Goal: Complete application form

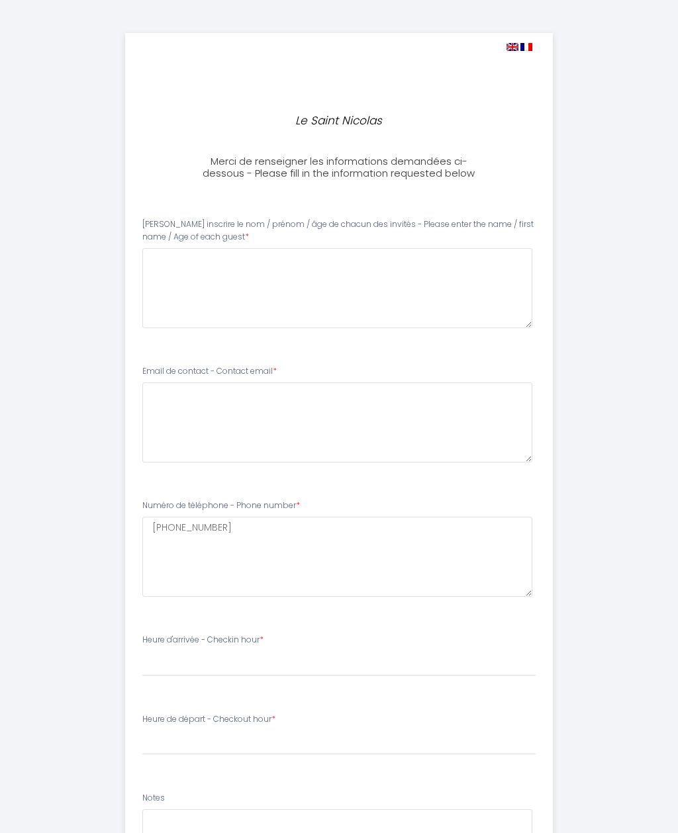
select select
click at [162, 258] on guest0 at bounding box center [337, 288] width 390 height 80
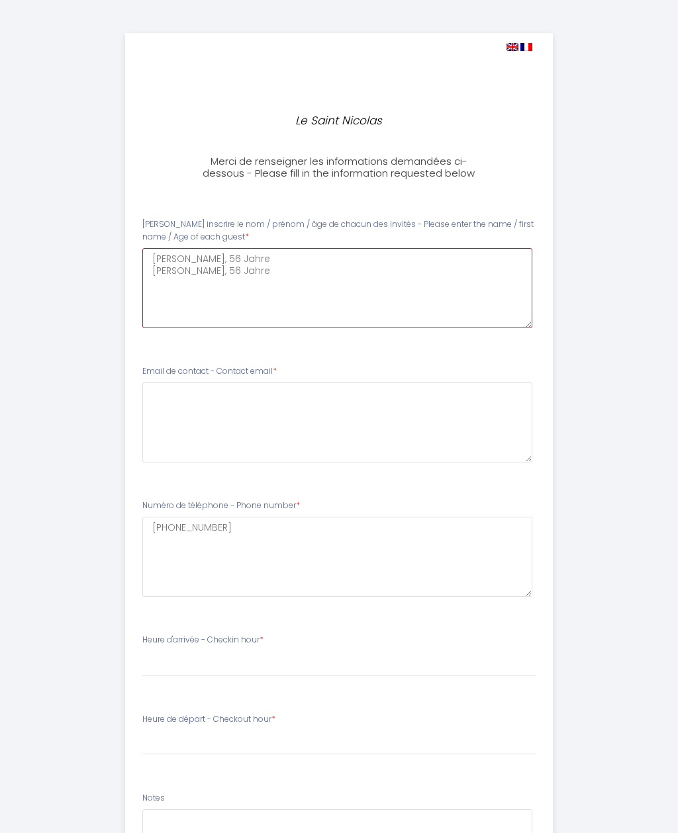
type guest0 "[PERSON_NAME], 56 Jahre [PERSON_NAME], 56 Jahre"
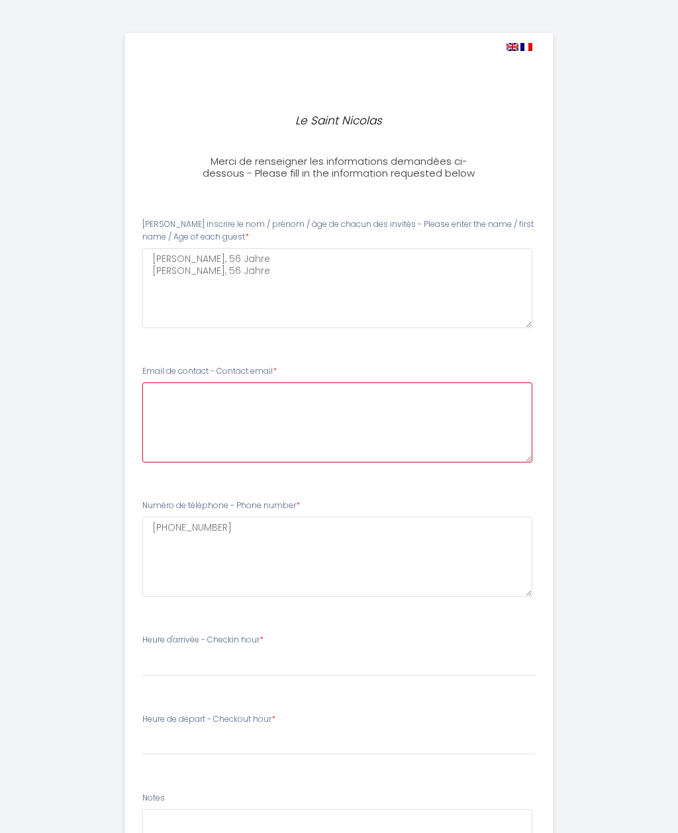
click at [168, 394] on email1 at bounding box center [337, 422] width 390 height 80
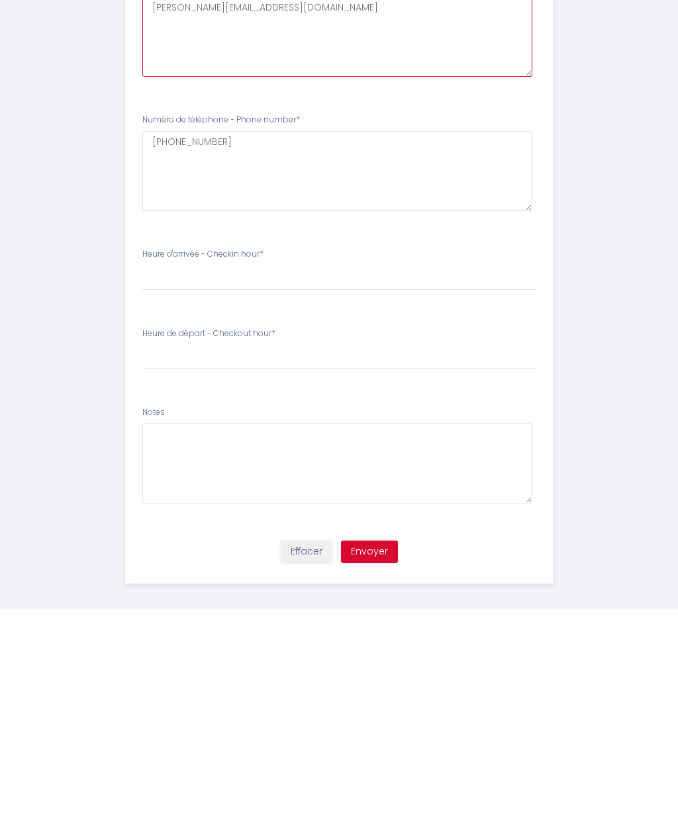
scroll to position [163, 0]
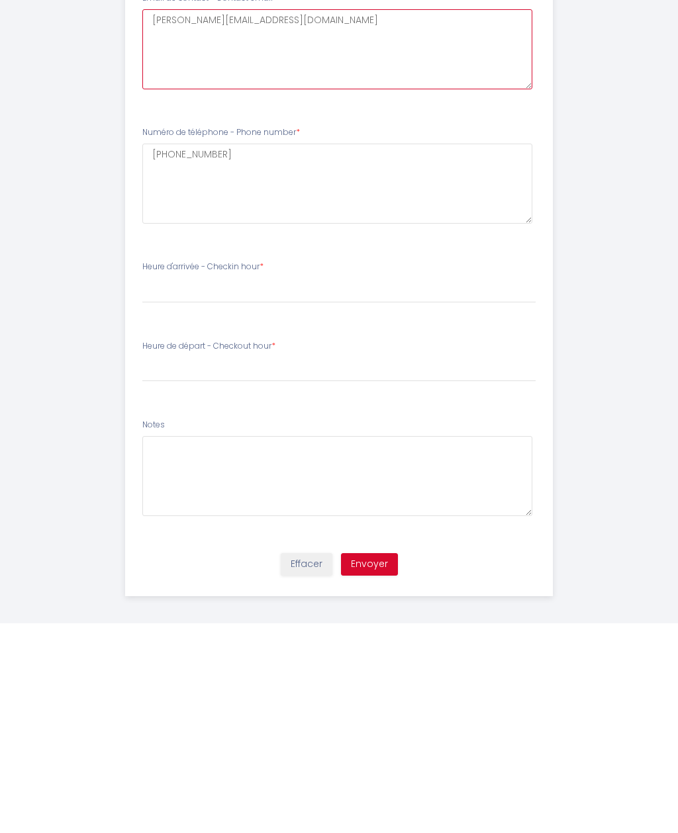
type email1 "[PERSON_NAME][EMAIL_ADDRESS][DOMAIN_NAME]"
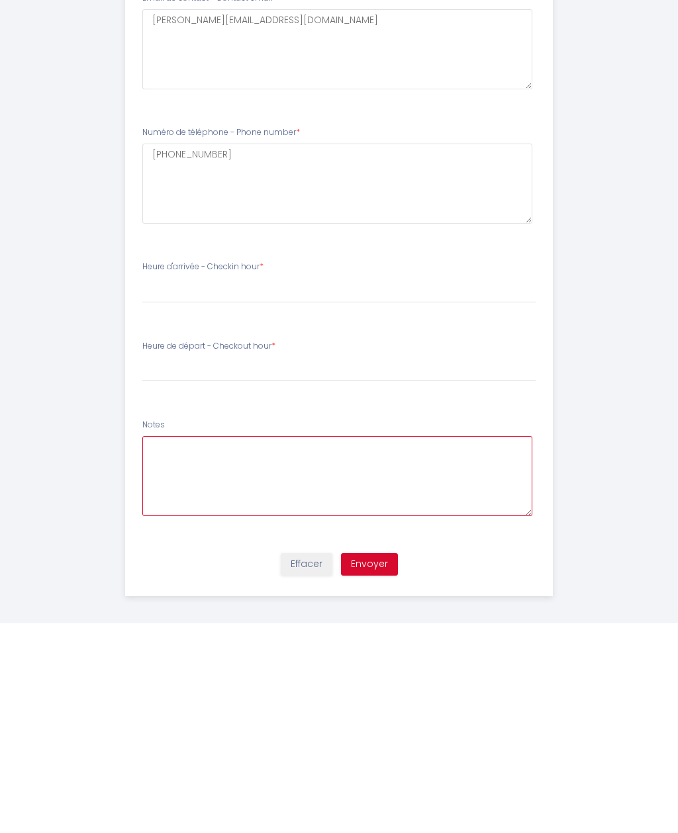
click at [167, 646] on textarea at bounding box center [337, 686] width 390 height 80
click at [390, 646] on textarea "On viendra de Concarneau à [GEOGRAPHIC_DATA], on ne peut pasdire exactement" at bounding box center [337, 686] width 390 height 80
click at [495, 646] on textarea "On viendra de Concarneau à [GEOGRAPHIC_DATA], on ne peut pas prévoir exactement" at bounding box center [337, 686] width 390 height 80
type textarea "On viendra de Concarneau à [GEOGRAPHIC_DATA], on ne peut pas prévoir exactement…"
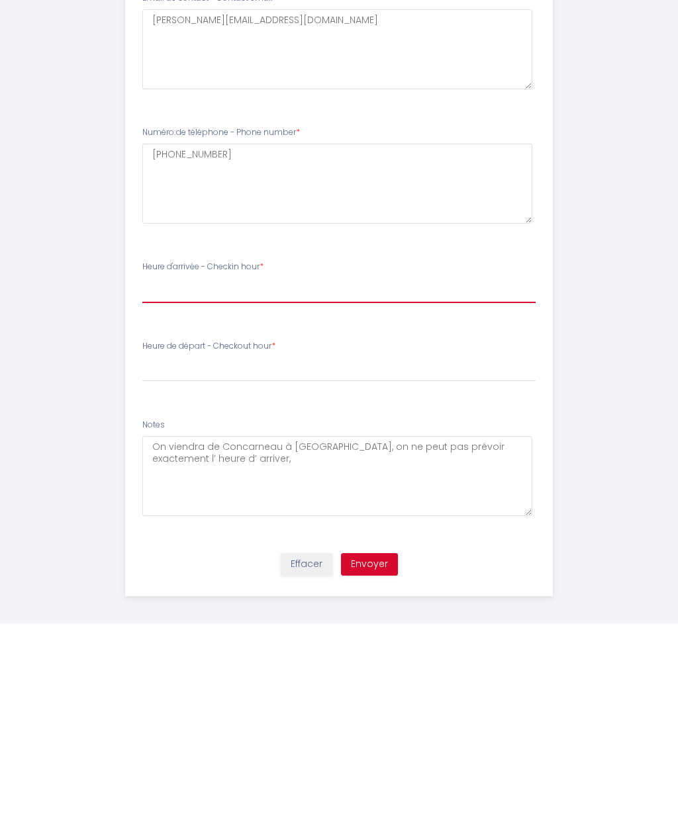
click at [164, 488] on select "17:00 17:30 18:00 18:30 19:00 19:30 20:00 20:30 21:00 21:30 22:00 22:30 23:00 2…" at bounding box center [339, 500] width 394 height 25
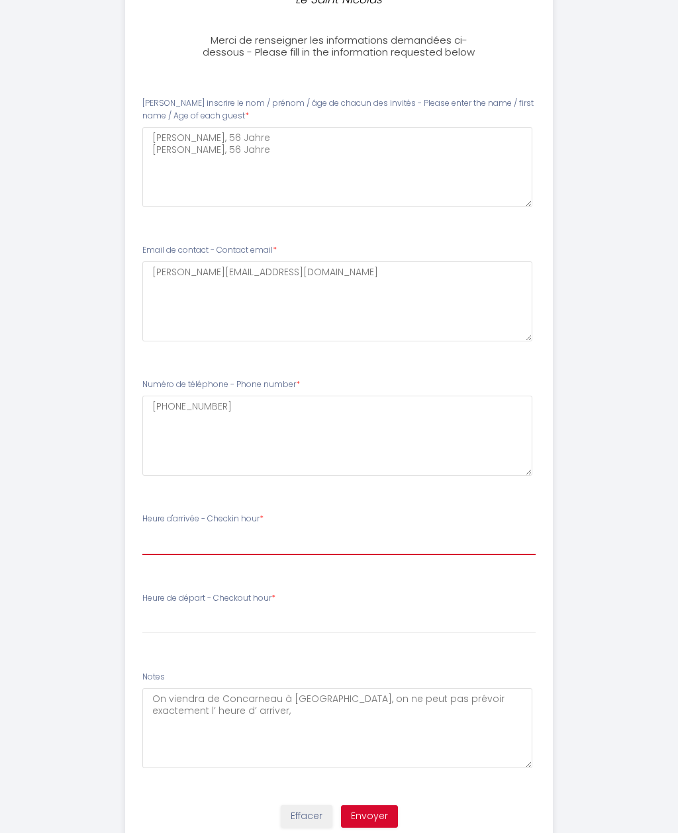
select select "17:00"
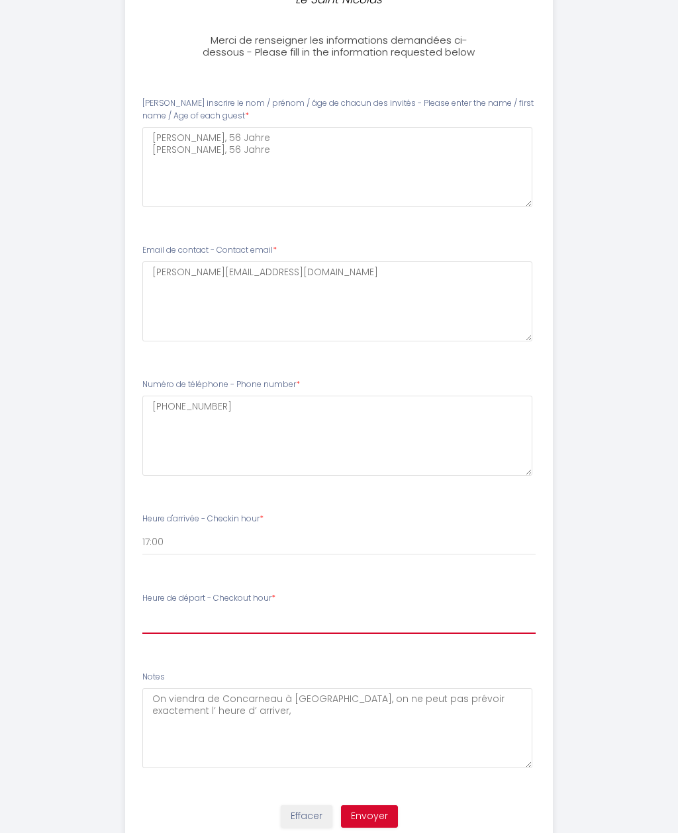
click at [163, 613] on select "00:00 00:30 01:00 01:30 02:00 02:30 03:00 03:30 04:00 04:30 05:00 05:30 06:00 0…" at bounding box center [339, 621] width 394 height 25
click at [177, 616] on select "00:00 00:30 01:00 01:30 02:00 02:30 03:00 03:30 04:00 04:30 05:00 05:30 06:00 0…" at bounding box center [339, 621] width 394 height 25
select select "10:00"
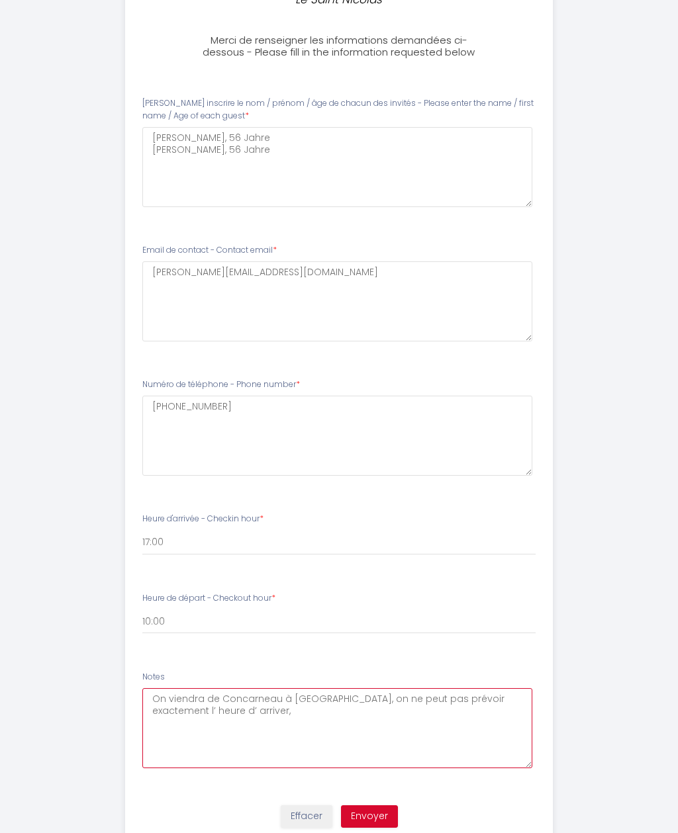
click at [222, 717] on textarea "On viendra de Concarneau à [GEOGRAPHIC_DATA], on ne peut pas prévoir exactement…" at bounding box center [337, 728] width 390 height 80
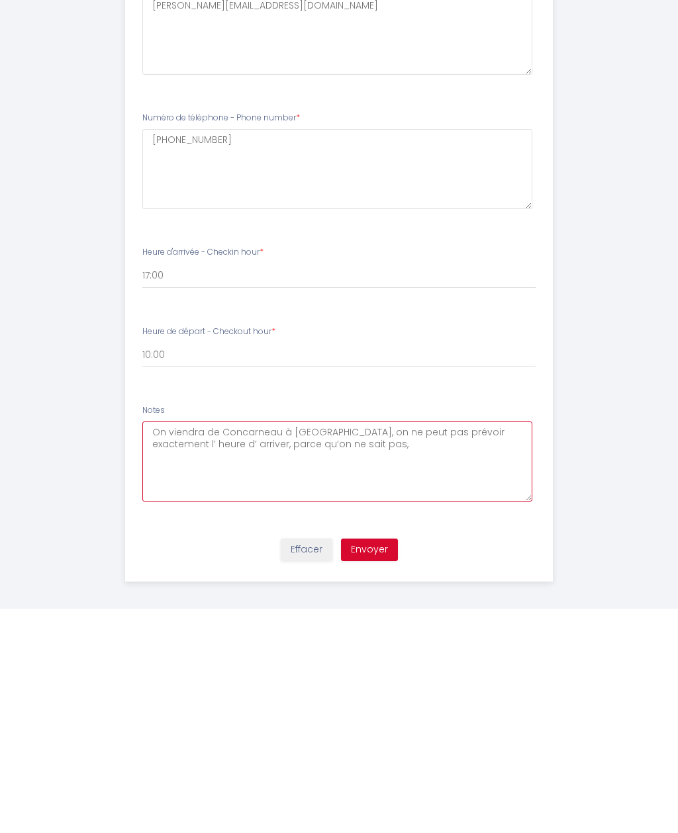
click at [224, 646] on textarea "On viendra de Concarneau à [GEOGRAPHIC_DATA], on ne peut pas prévoir exactement…" at bounding box center [337, 686] width 390 height 80
click at [342, 646] on textarea "On viendra de Concarneau à [GEOGRAPHIC_DATA], on ne peut pas prévoir exactement…" at bounding box center [337, 686] width 390 height 80
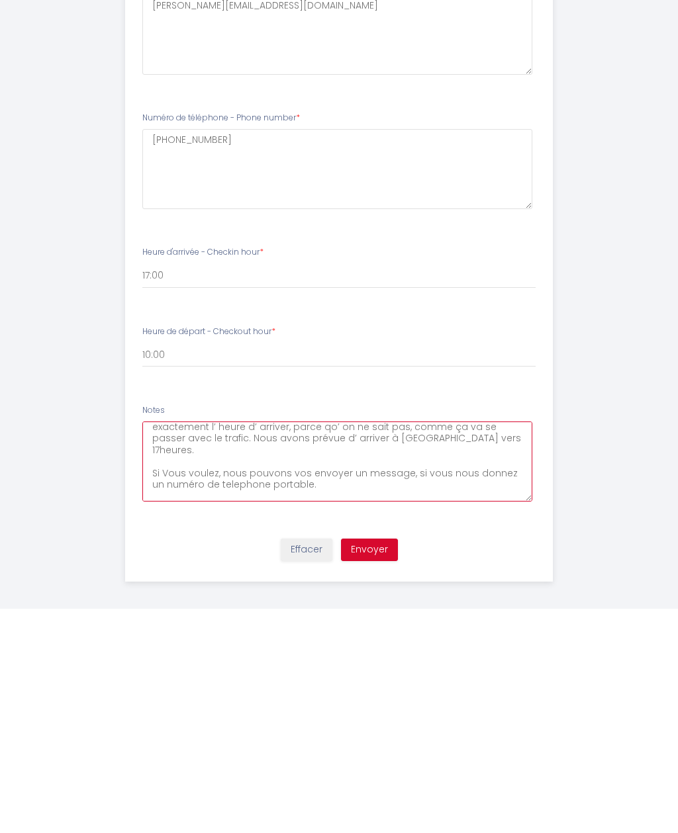
scroll to position [17, 0]
click at [401, 646] on textarea "On viendra de Concarneau à [GEOGRAPHIC_DATA], on ne peut pas prévoir exactement…" at bounding box center [337, 686] width 390 height 80
click at [431, 646] on textarea "On viendra de Concarneau à [GEOGRAPHIC_DATA], on ne peut pas prévoir exactement…" at bounding box center [337, 686] width 390 height 80
click at [423, 646] on textarea "On viendra de Concarneau à [GEOGRAPHIC_DATA], on ne peut pas prévoir exactement…" at bounding box center [337, 686] width 390 height 80
click at [400, 646] on textarea "On viendra de Concarneau à [GEOGRAPHIC_DATA], on ne peut pas prévoir exactement…" at bounding box center [337, 686] width 390 height 80
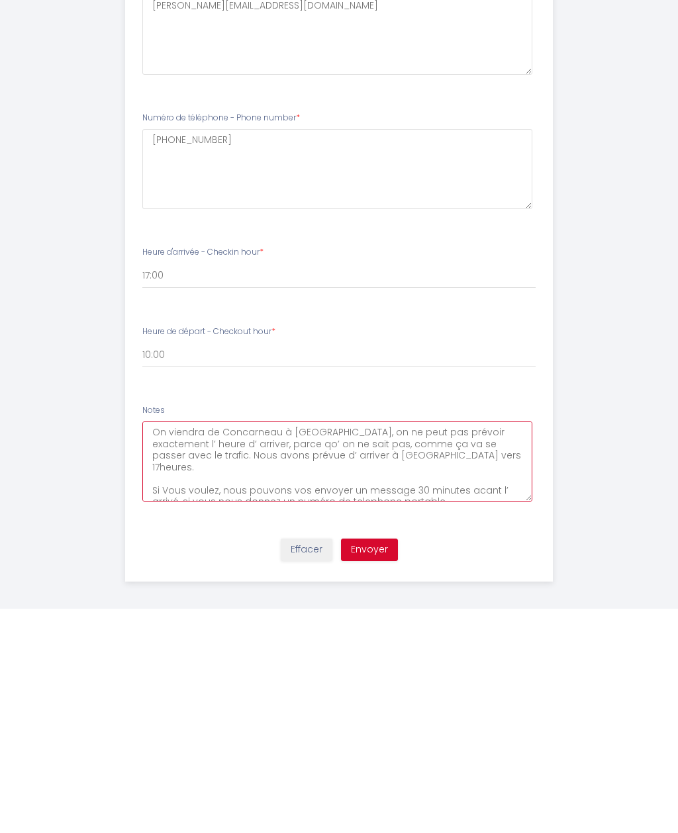
scroll to position [0, 0]
click at [297, 646] on textarea "On viendra de Concarneau à [GEOGRAPHIC_DATA], on ne peut pas prévoir exactement…" at bounding box center [337, 686] width 390 height 80
click at [150, 646] on textarea "On viendra de Concarneau à [GEOGRAPHIC_DATA], on ne peut pas prévoir exactement…" at bounding box center [337, 686] width 390 height 80
type textarea "On viendra de Concarneau à [GEOGRAPHIC_DATA], on ne peut pas prévoir exactement…"
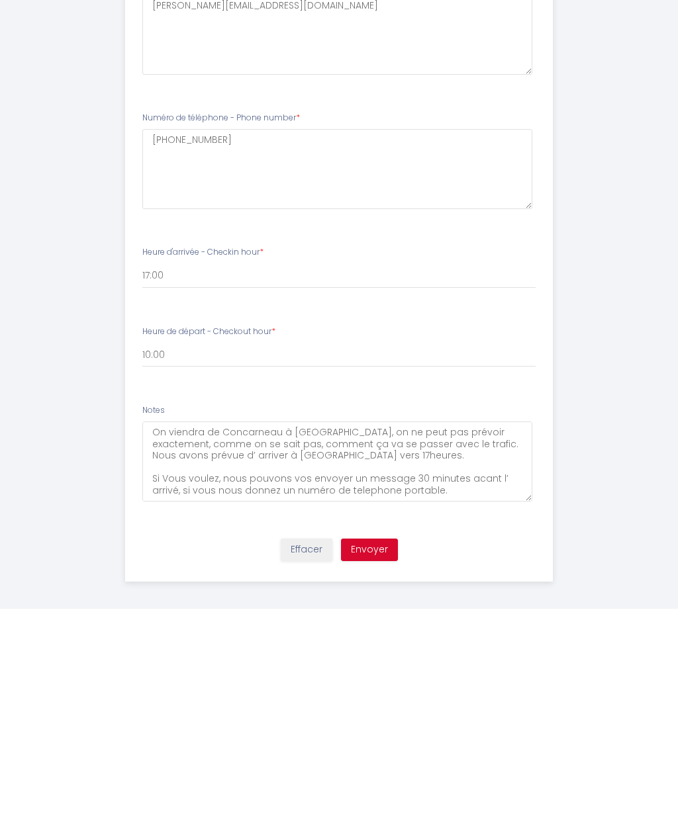
click at [374, 763] on button "Envoyer" at bounding box center [369, 774] width 57 height 22
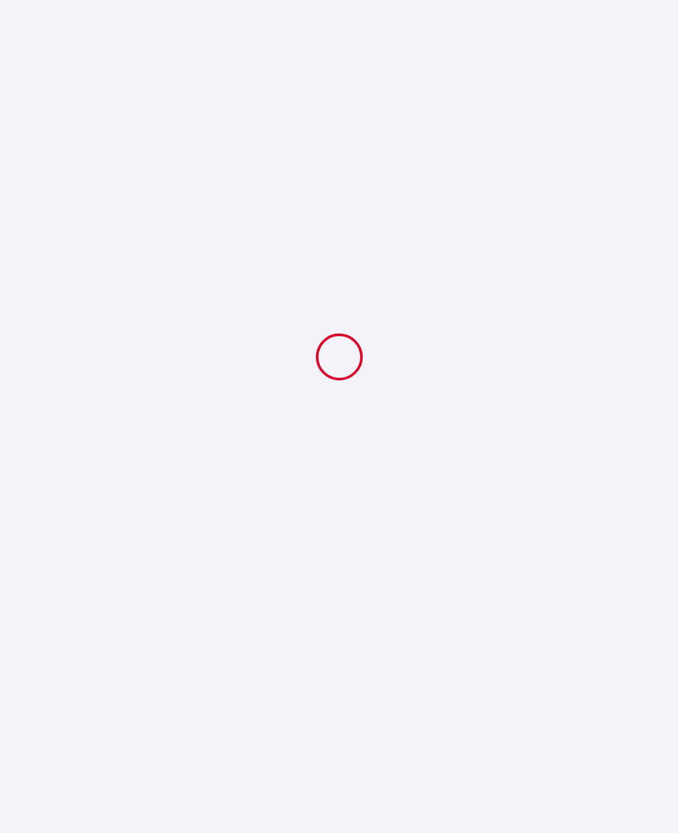
select select "10:00"
